Goal: Task Accomplishment & Management: Complete application form

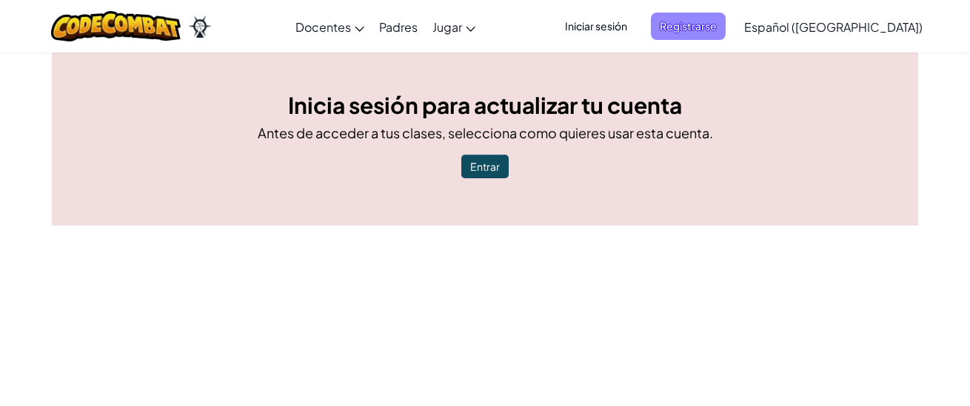
click at [726, 30] on span "Registrarse" at bounding box center [688, 26] width 75 height 27
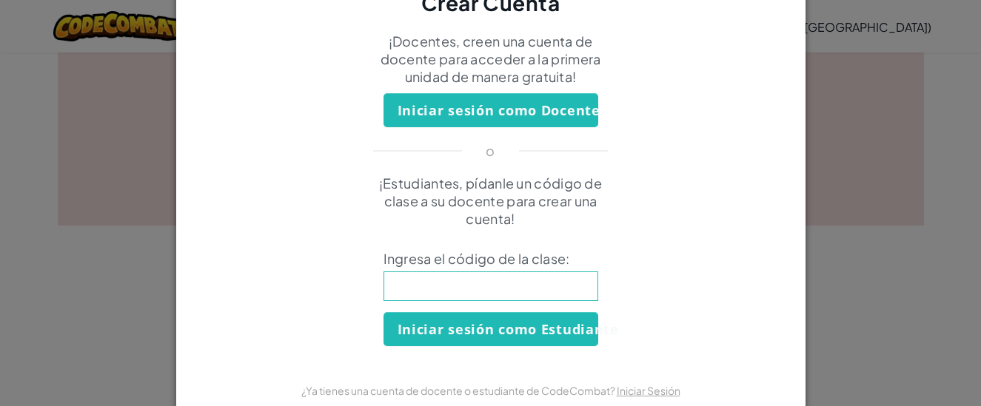
click at [489, 277] on input at bounding box center [491, 287] width 215 height 30
type input "SwordNeckCoat"
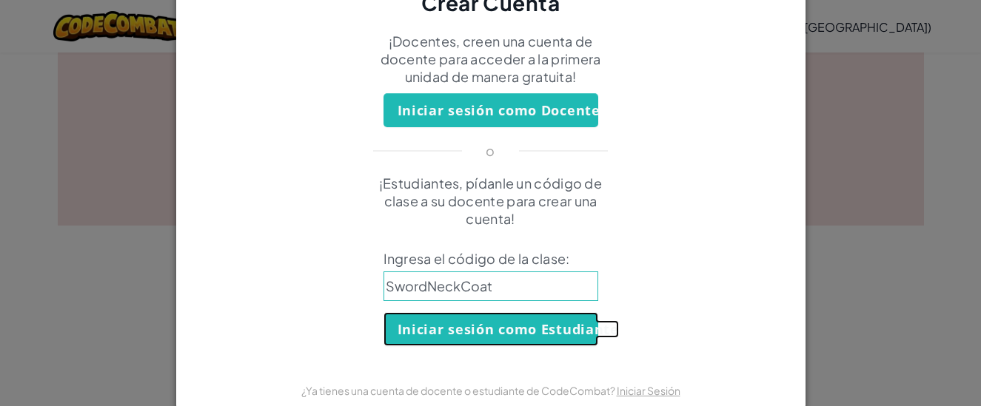
click at [445, 324] on button "Iniciar sesión como Estudiante" at bounding box center [491, 329] width 215 height 34
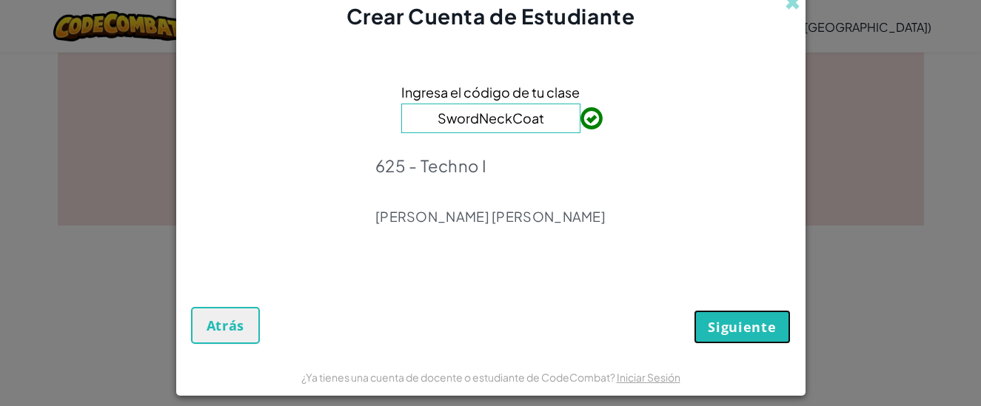
click at [717, 327] on span "Siguiente" at bounding box center [742, 327] width 68 height 18
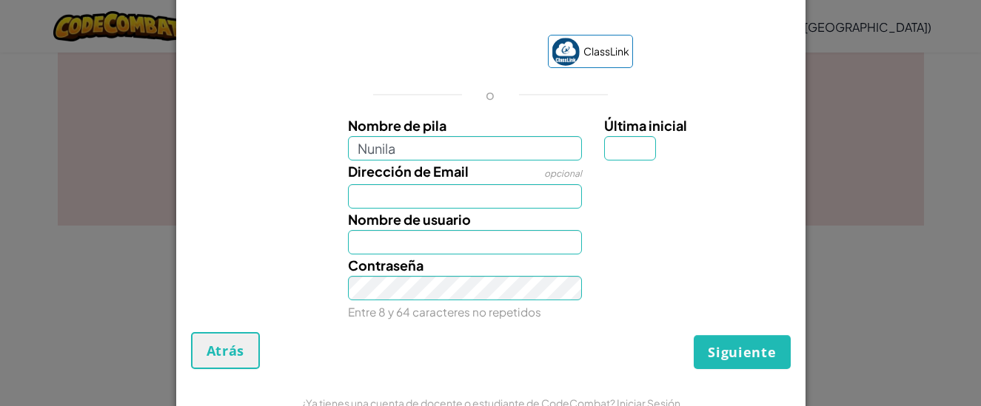
type input "Nunila"
click at [635, 141] on input "Última inicial" at bounding box center [630, 148] width 52 height 24
type input "C"
type input "NunilaC"
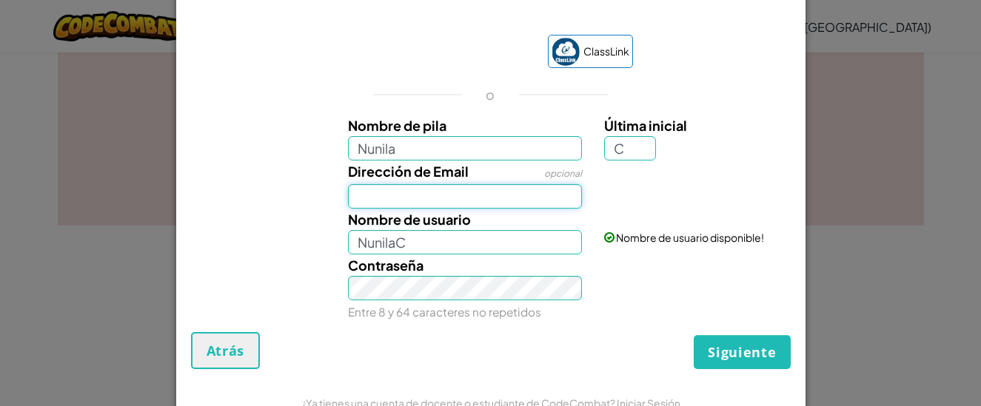
click at [481, 199] on input "Dirección de Email" at bounding box center [465, 196] width 234 height 24
type input "[EMAIL_ADDRESS][DOMAIN_NAME]"
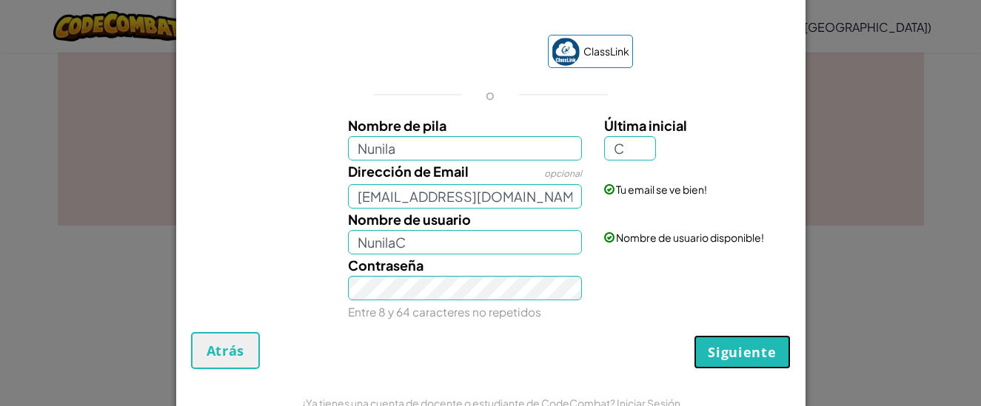
click at [710, 352] on span "Siguiente" at bounding box center [742, 353] width 68 height 18
